Goal: Transaction & Acquisition: Purchase product/service

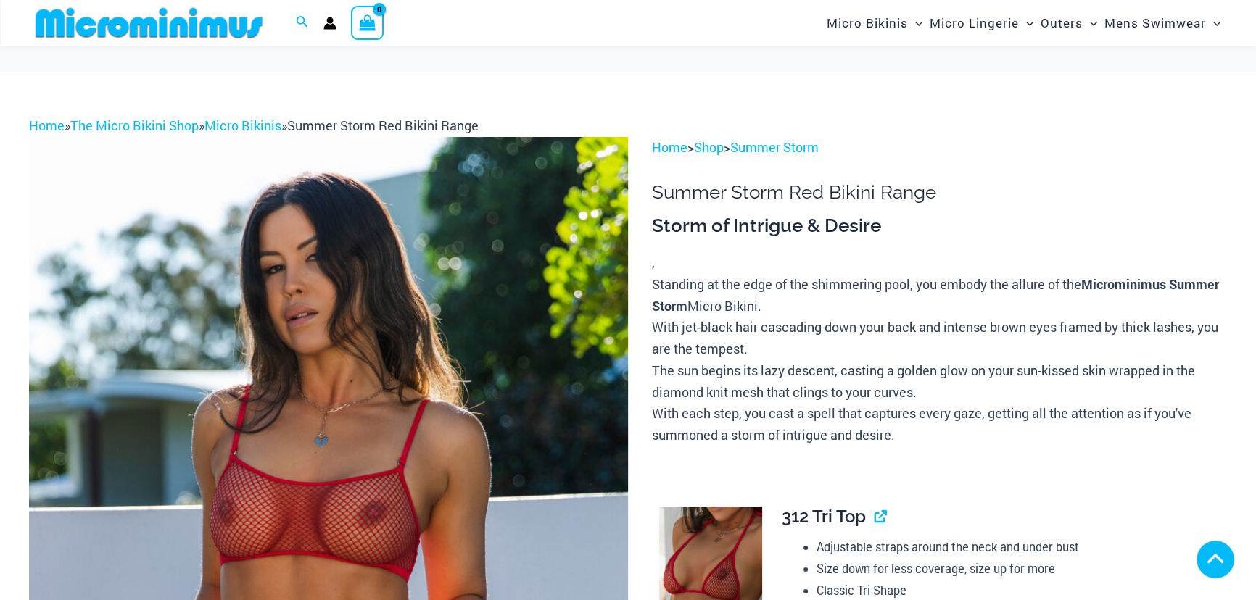
scroll to position [922, 0]
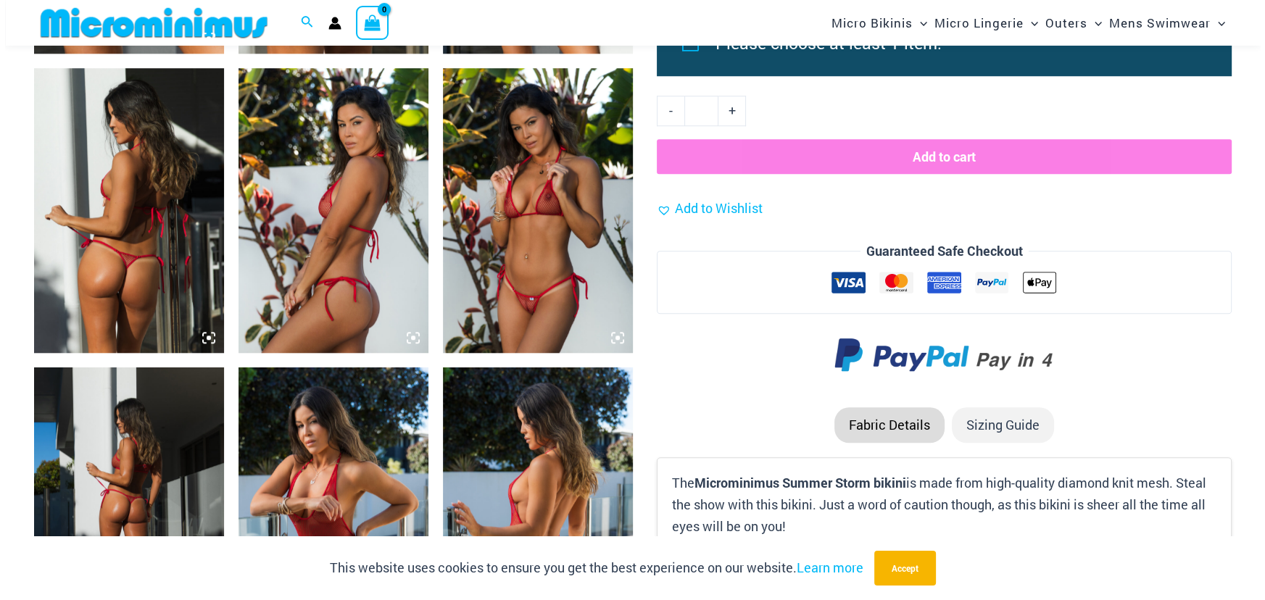
scroll to position [1590, 0]
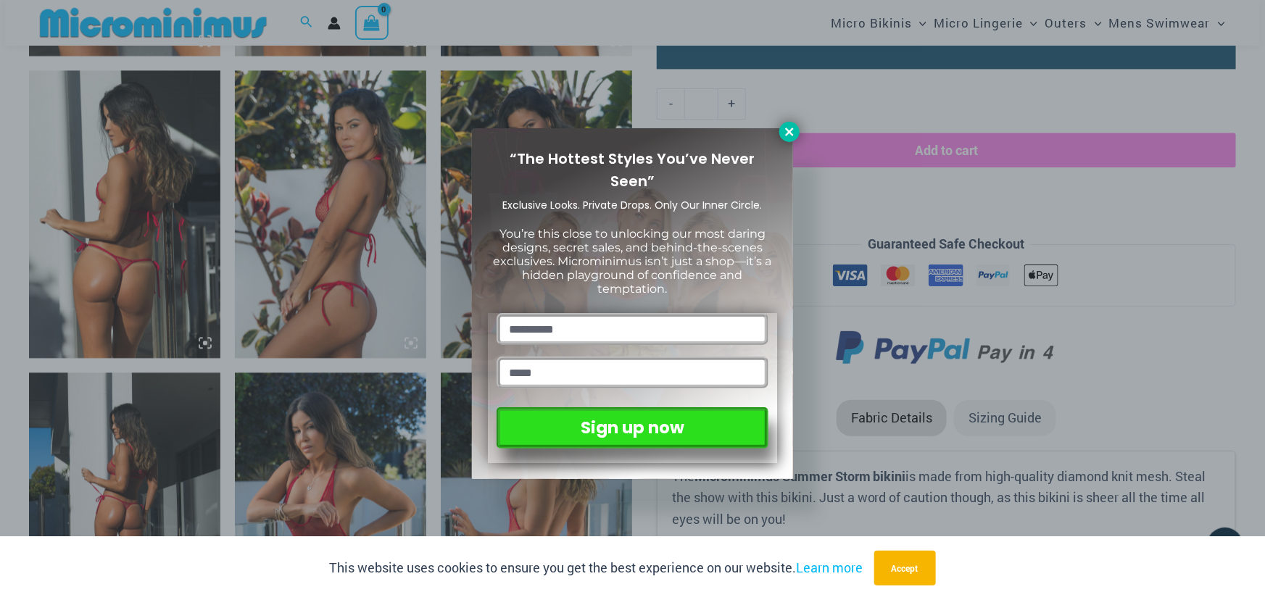
click at [792, 138] on icon at bounding box center [789, 131] width 13 height 13
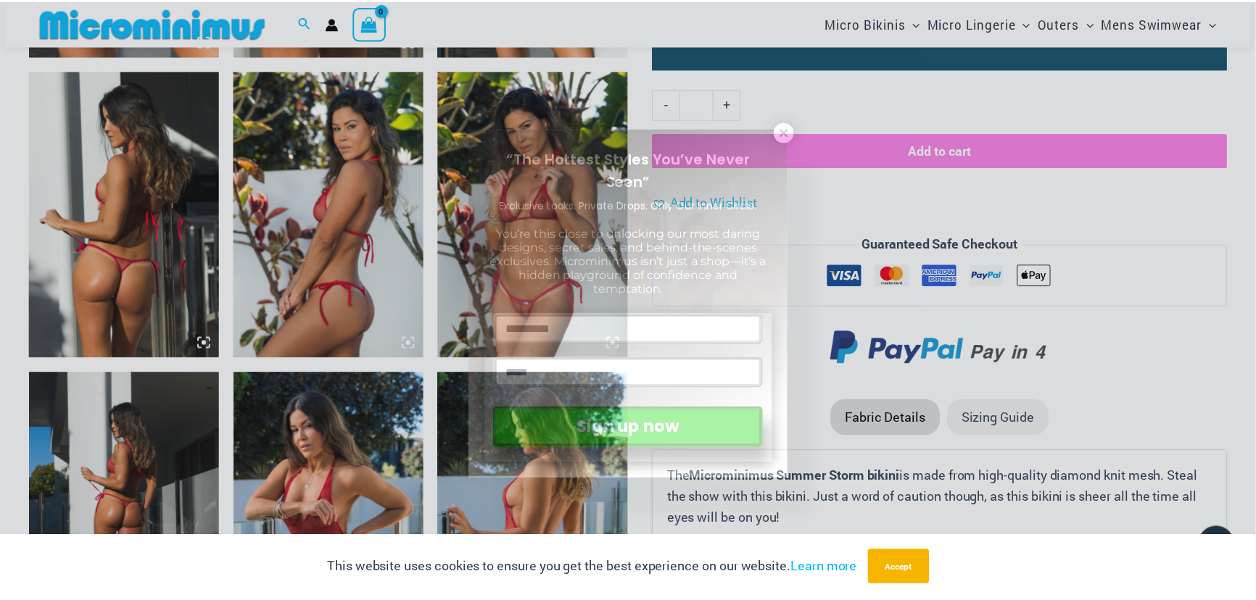
scroll to position [1580, 0]
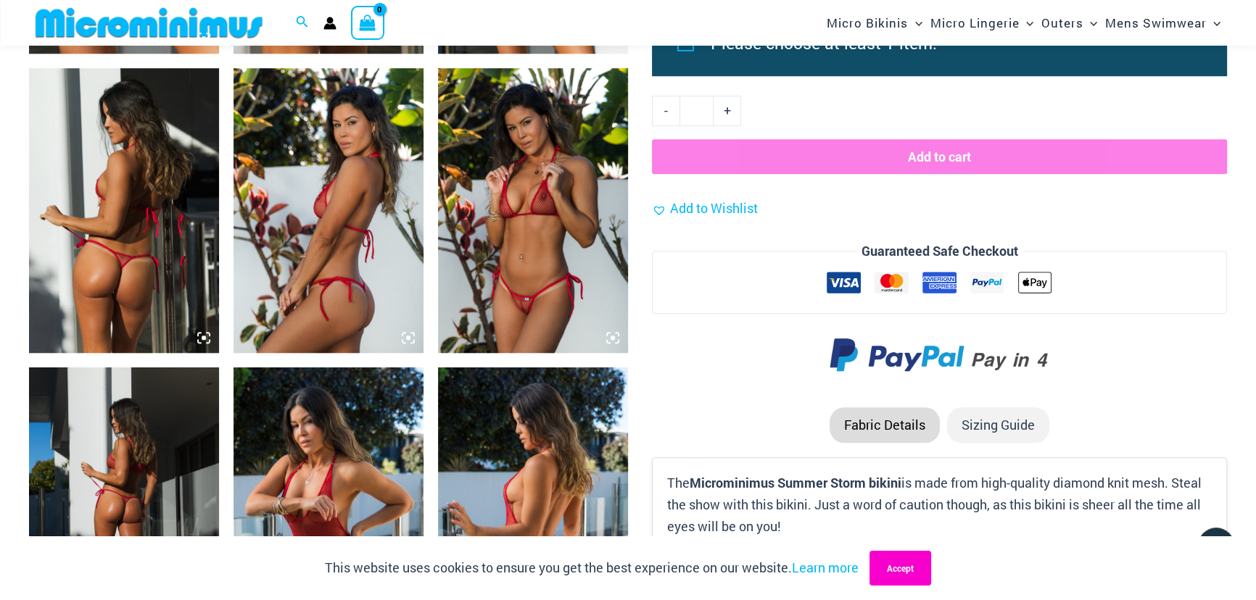
click at [931, 579] on button "Accept" at bounding box center [900, 568] width 62 height 35
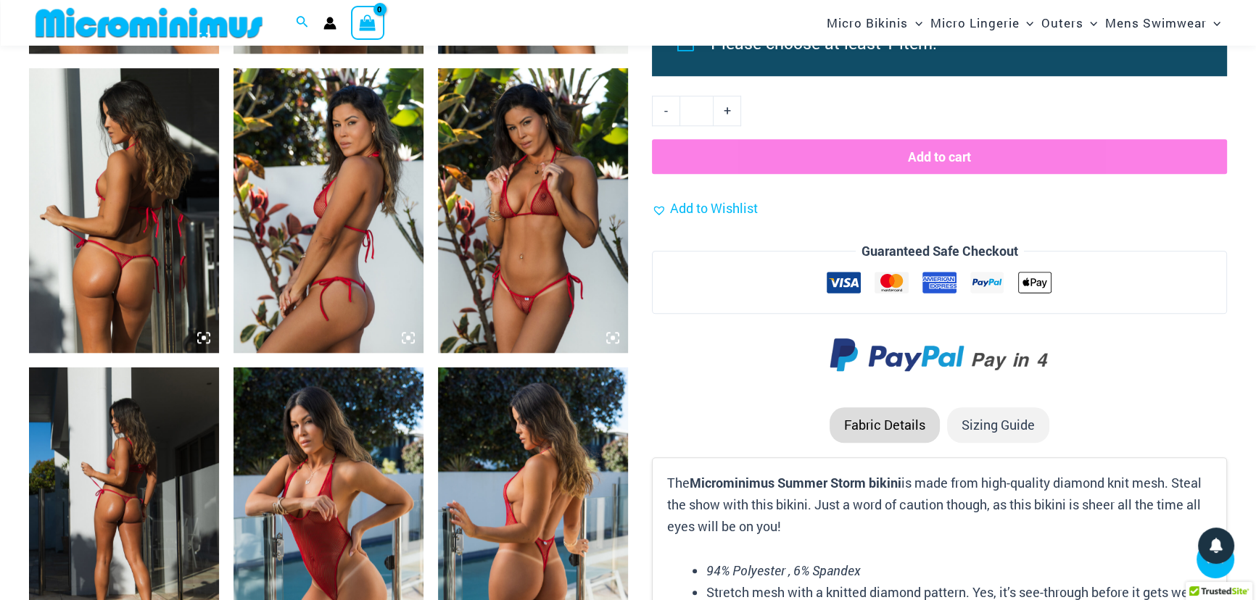
click at [121, 557] on img at bounding box center [124, 510] width 190 height 285
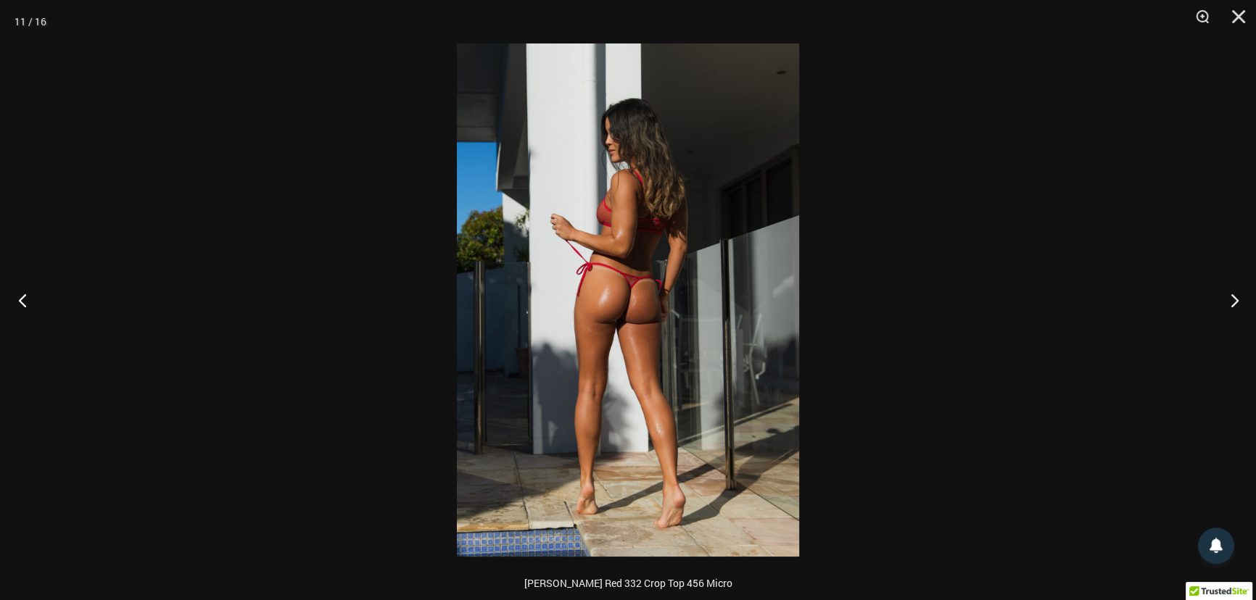
click at [17, 299] on button "Previous" at bounding box center [27, 300] width 54 height 72
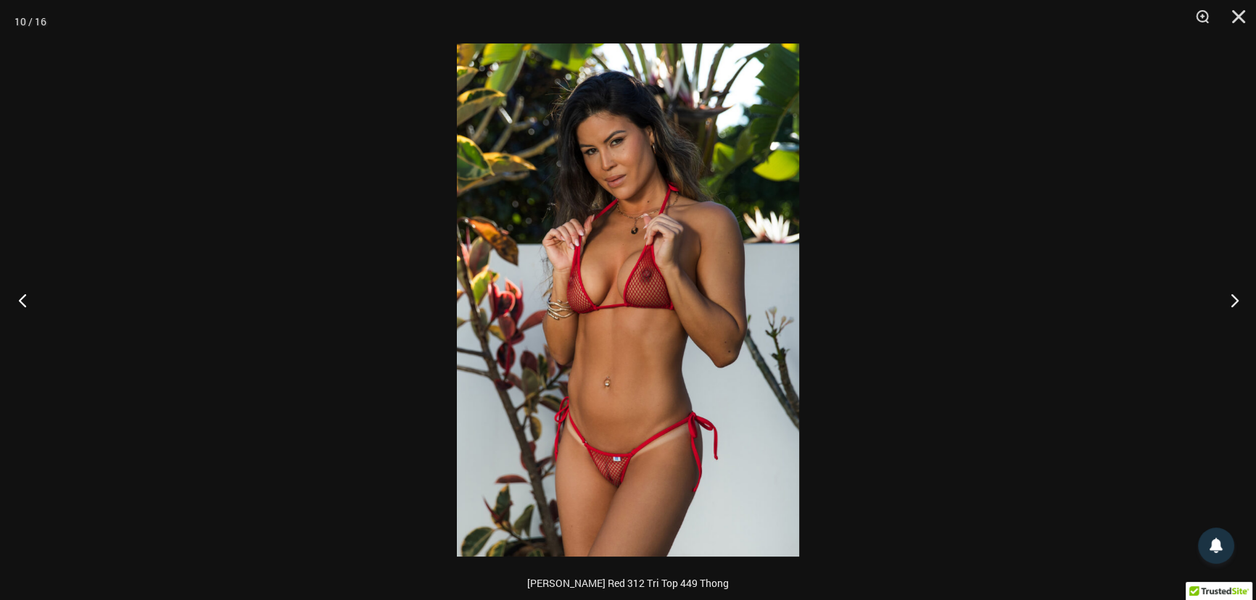
click at [13, 304] on button "Previous" at bounding box center [27, 300] width 54 height 72
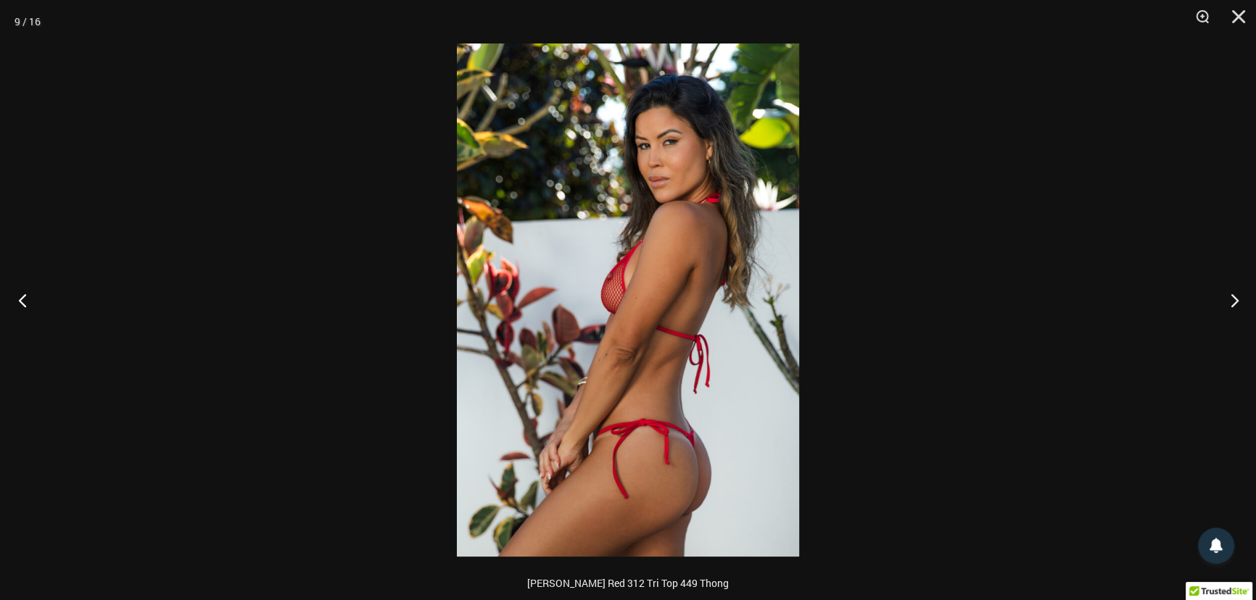
click at [18, 309] on button "Previous" at bounding box center [27, 300] width 54 height 72
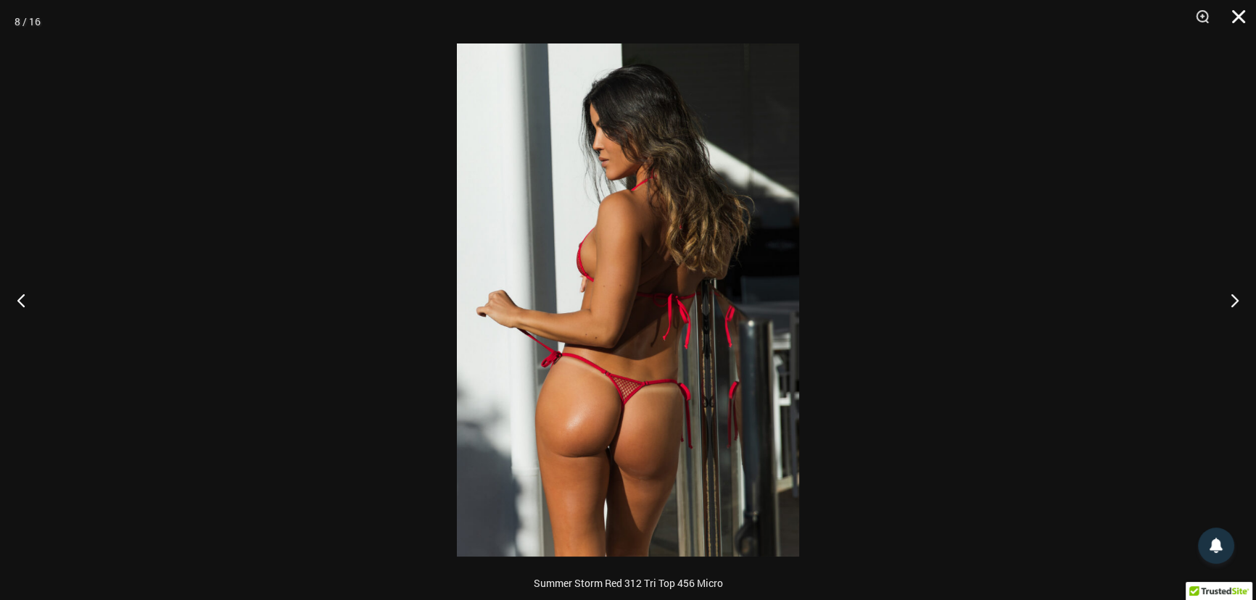
click at [1240, 20] on button "Close" at bounding box center [1233, 21] width 36 height 43
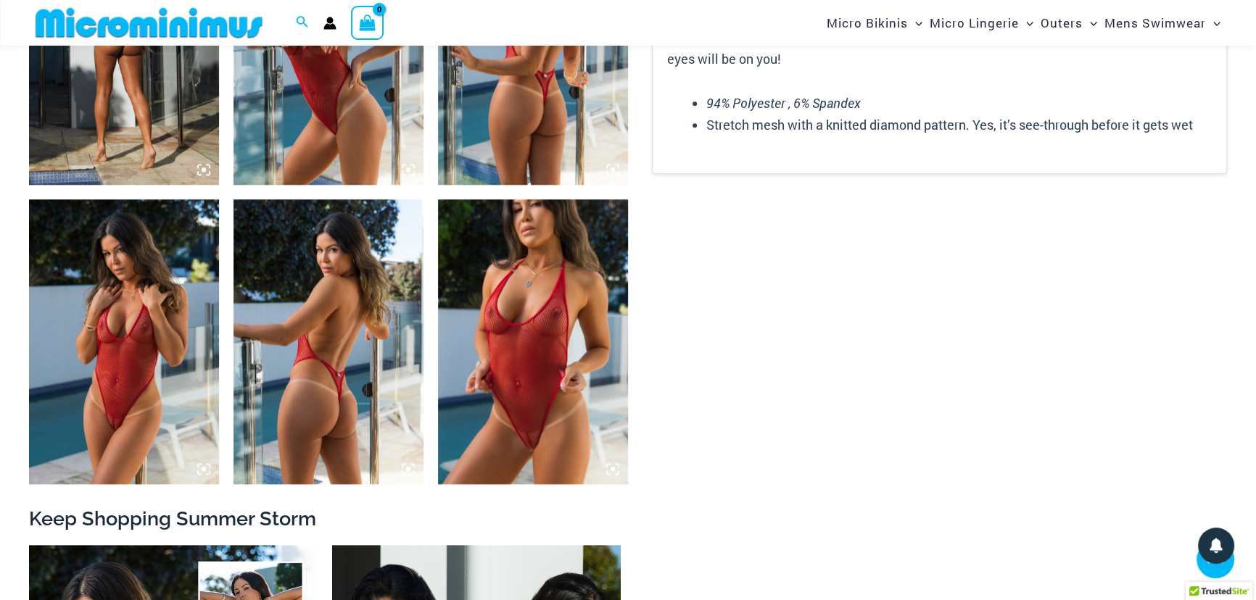
scroll to position [2065, 0]
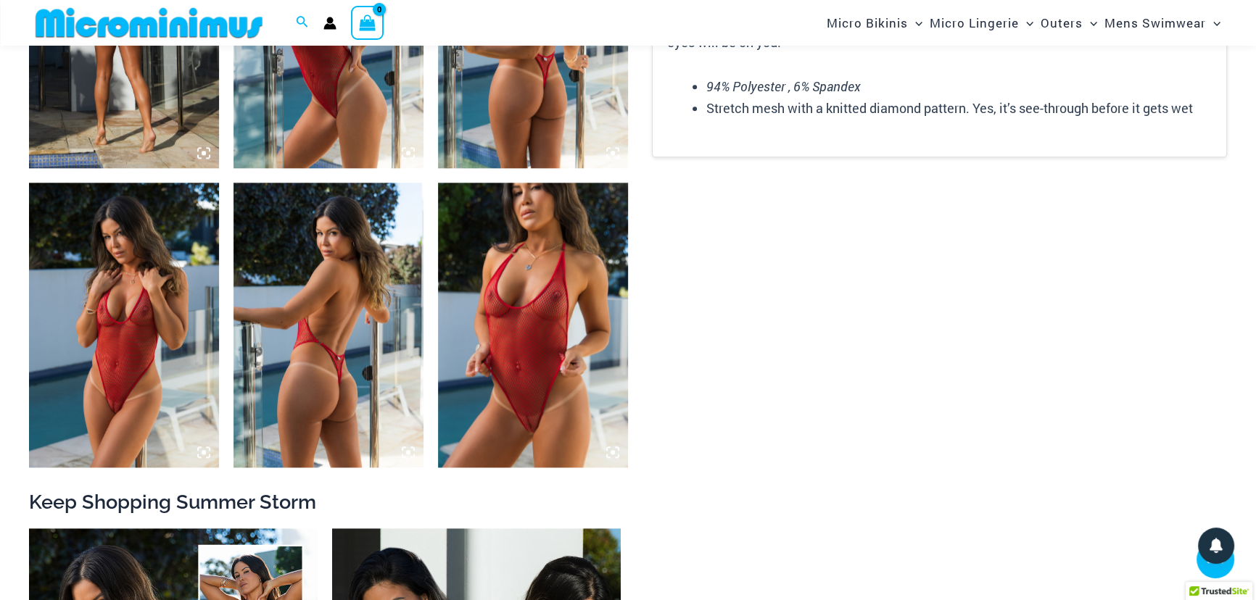
click at [118, 381] on img at bounding box center [124, 325] width 190 height 285
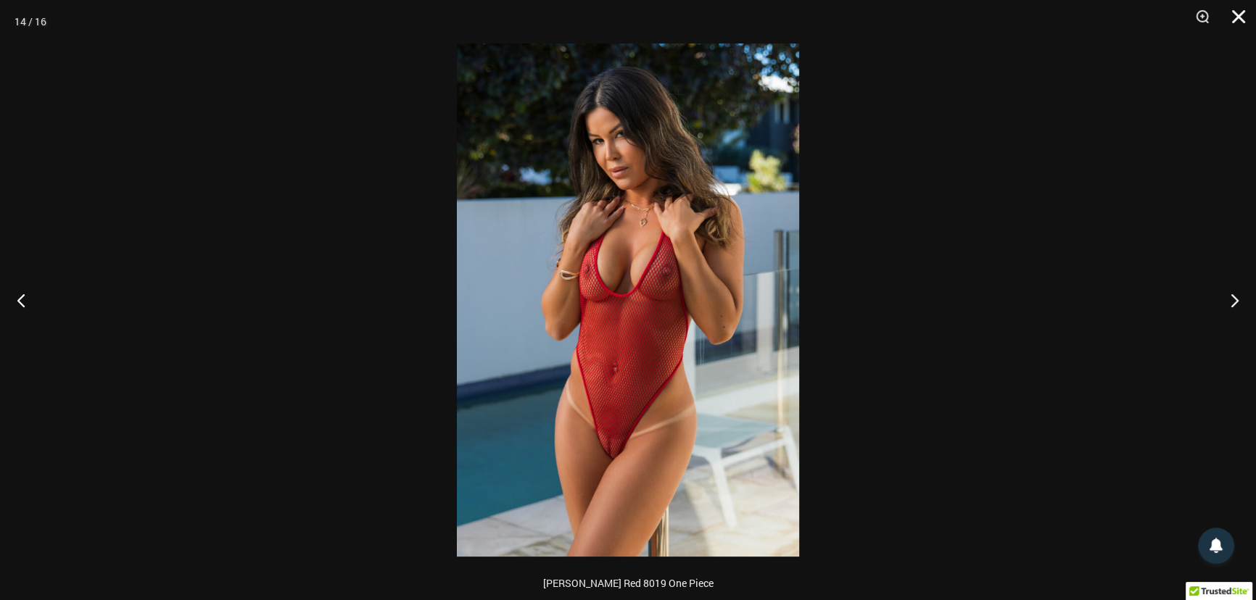
click at [1245, 18] on button "Close" at bounding box center [1233, 21] width 36 height 43
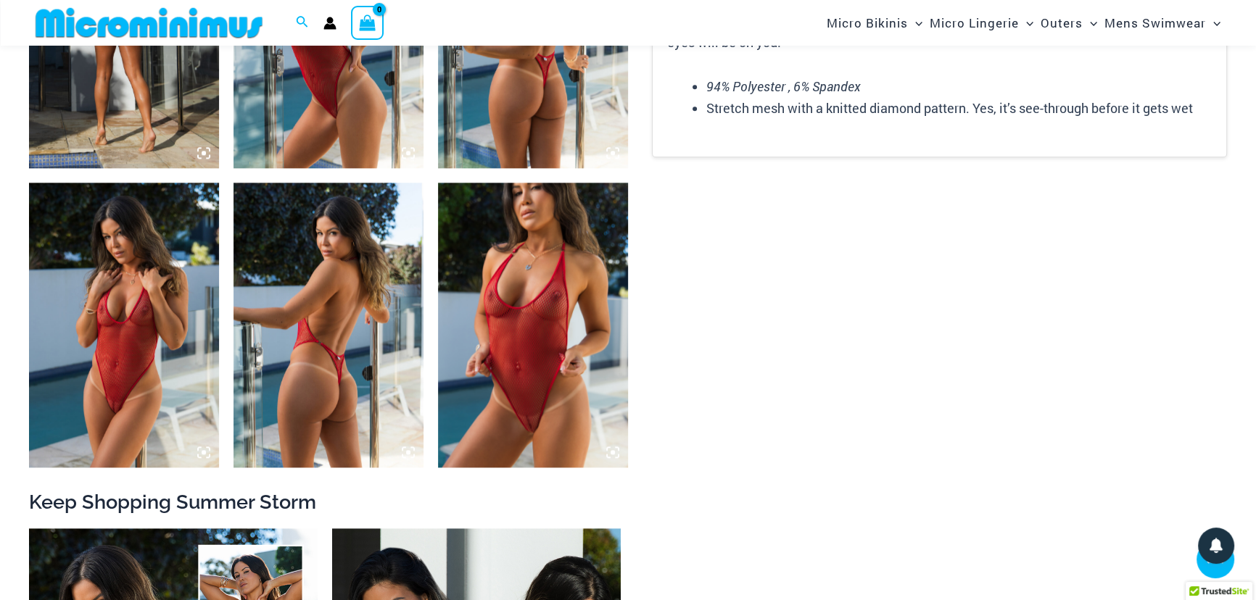
click at [513, 350] on img at bounding box center [533, 325] width 190 height 285
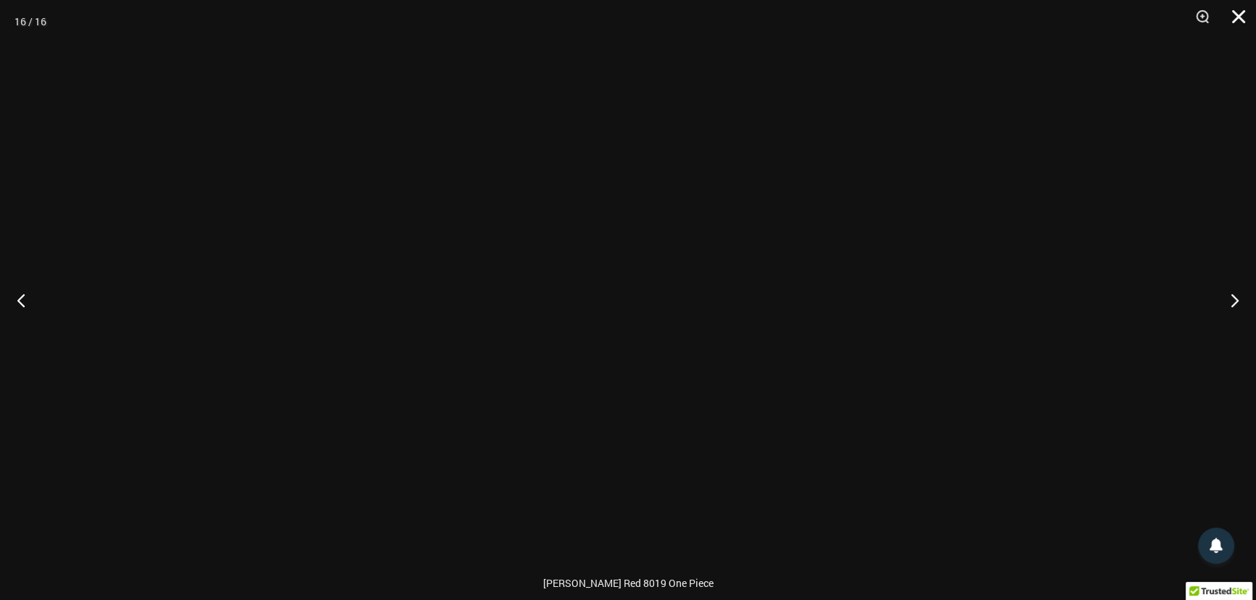
click at [1235, 17] on button "Close" at bounding box center [1233, 21] width 36 height 43
